Goal: Information Seeking & Learning: Learn about a topic

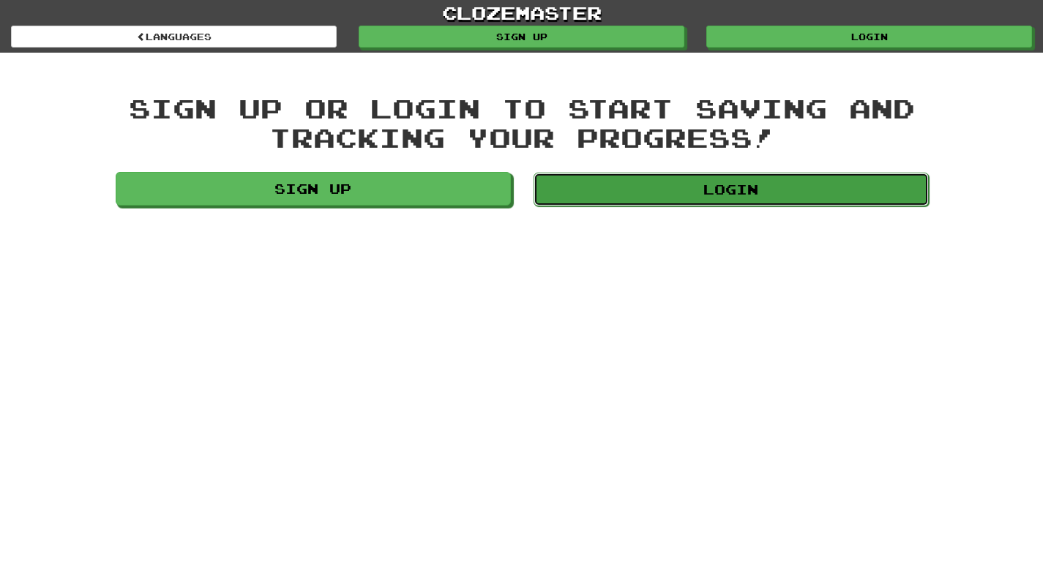
click at [635, 203] on link "Login" at bounding box center [730, 190] width 395 height 34
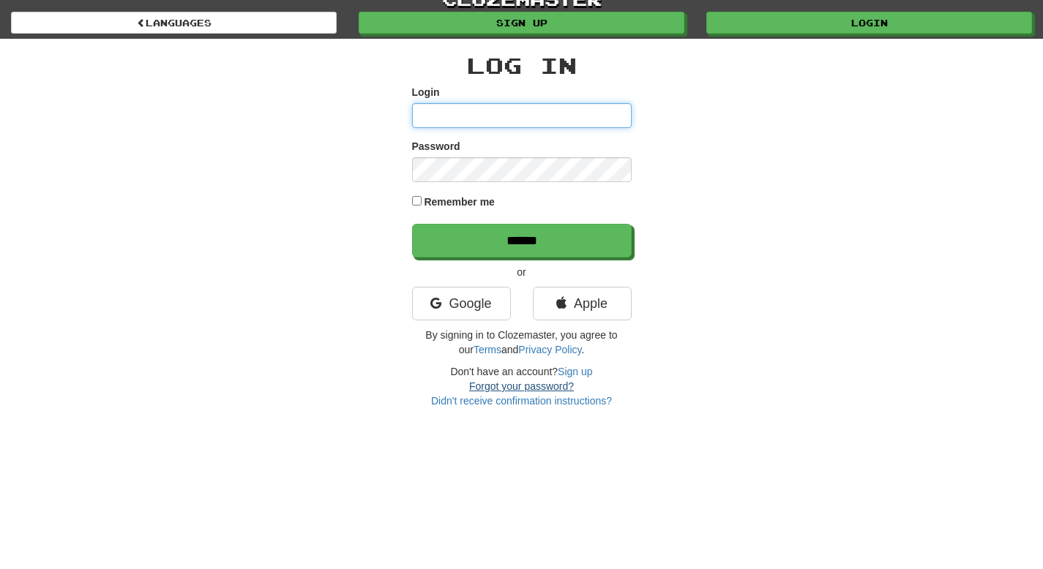
scroll to position [15, 0]
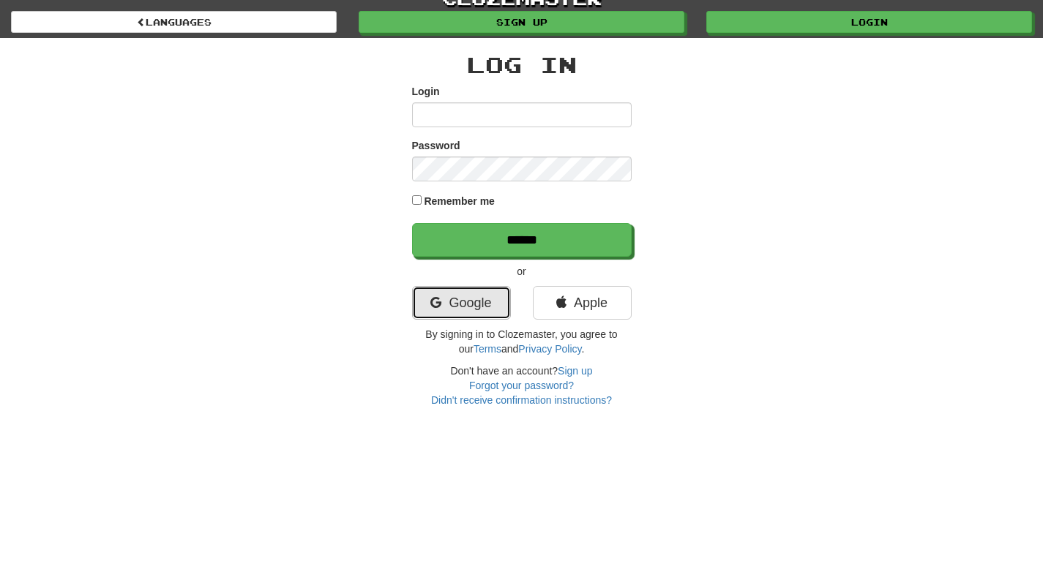
click at [471, 309] on link "Google" at bounding box center [461, 303] width 99 height 34
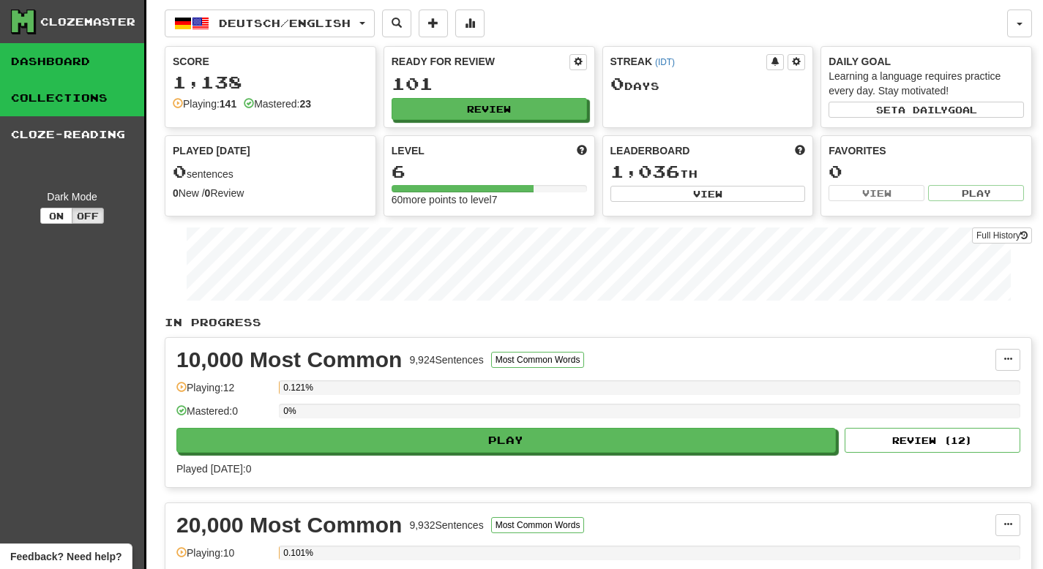
click at [75, 101] on link "Collections" at bounding box center [72, 98] width 144 height 37
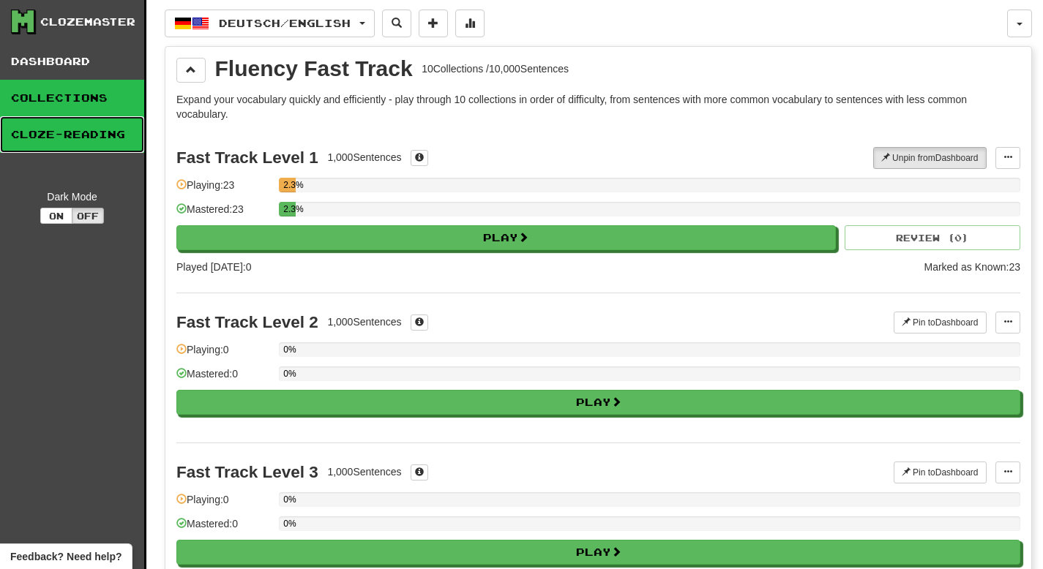
click at [90, 135] on link "Cloze-Reading" at bounding box center [72, 134] width 144 height 37
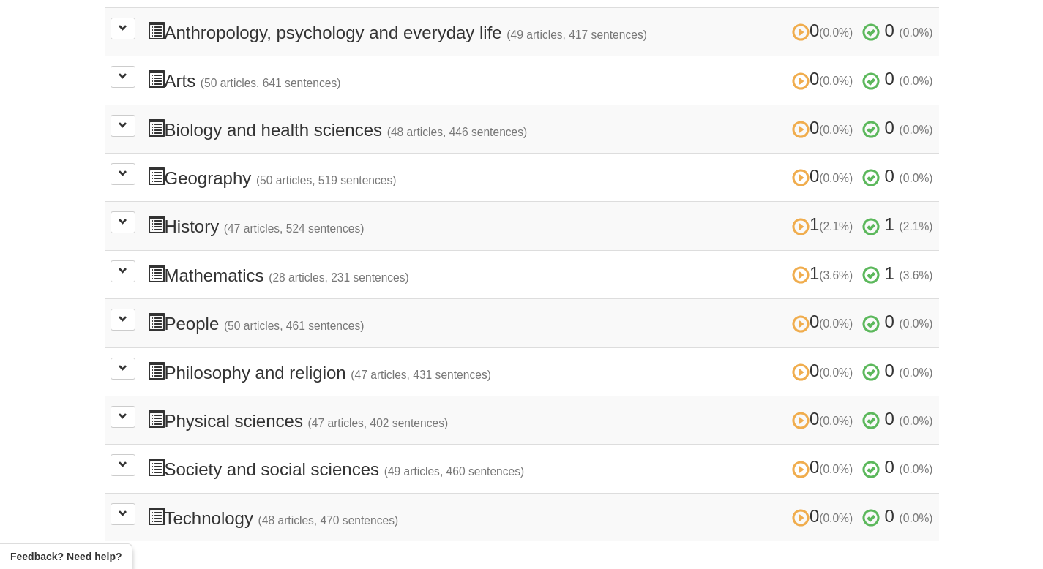
scroll to position [377, 0]
click at [121, 224] on span at bounding box center [123, 222] width 9 height 9
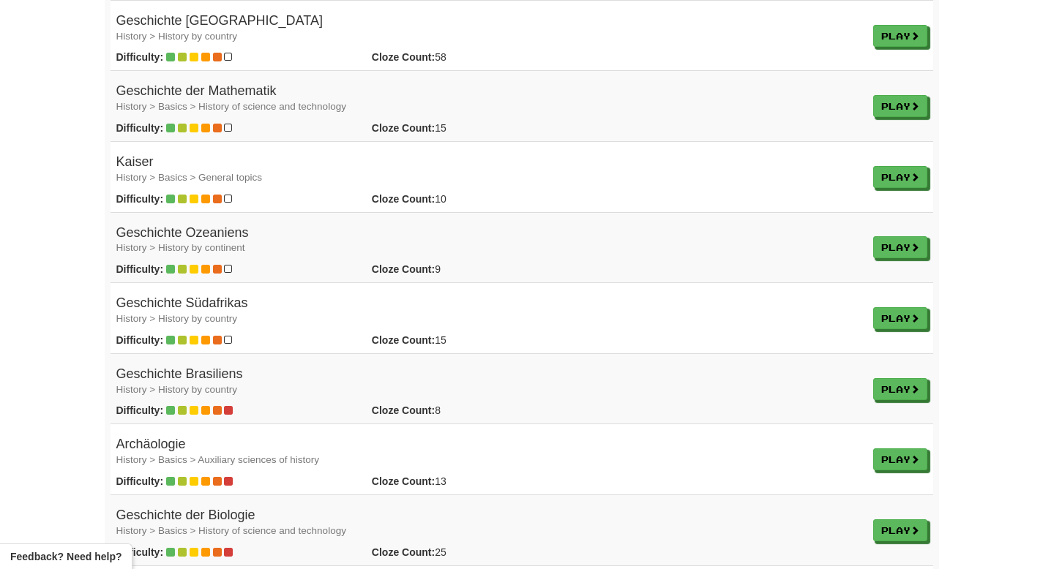
scroll to position [2529, 0]
